Goal: Task Accomplishment & Management: Complete application form

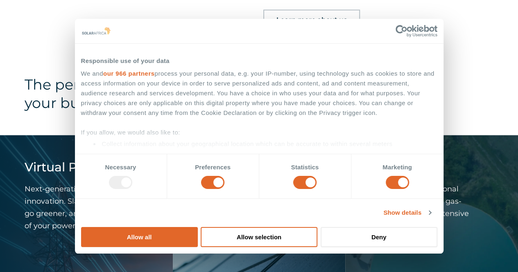
scroll to position [778, 0]
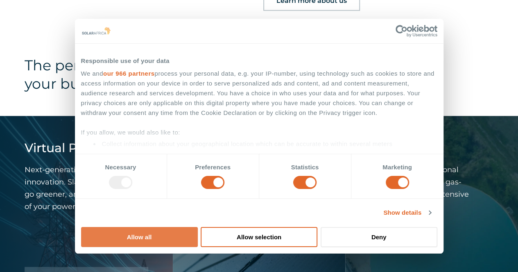
click at [198, 227] on button "Allow all" at bounding box center [139, 237] width 117 height 20
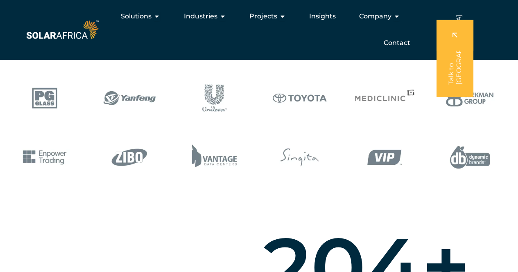
scroll to position [328, 0]
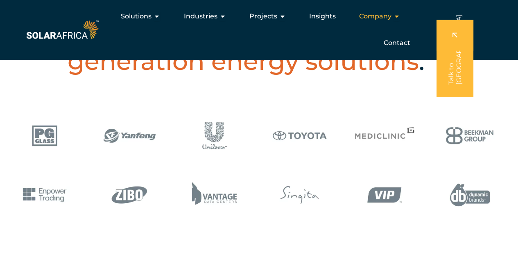
click at [397, 18] on icon "Menu" at bounding box center [396, 16] width 7 height 7
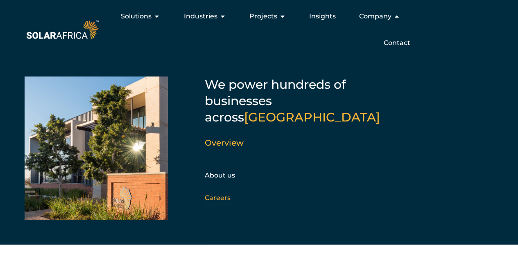
click at [214, 194] on link "Careers" at bounding box center [218, 198] width 26 height 8
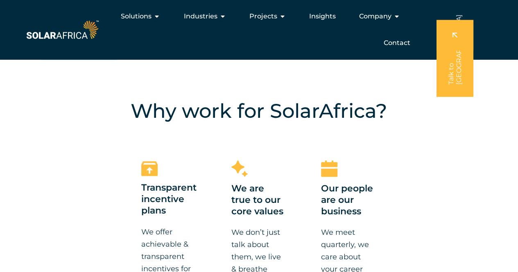
scroll to position [287, 0]
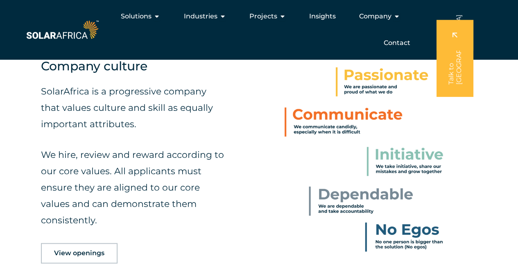
click at [79, 254] on span "View openings" at bounding box center [79, 253] width 50 height 7
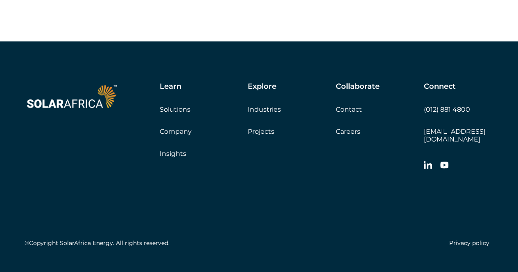
scroll to position [1999, 0]
